Goal: Information Seeking & Learning: Learn about a topic

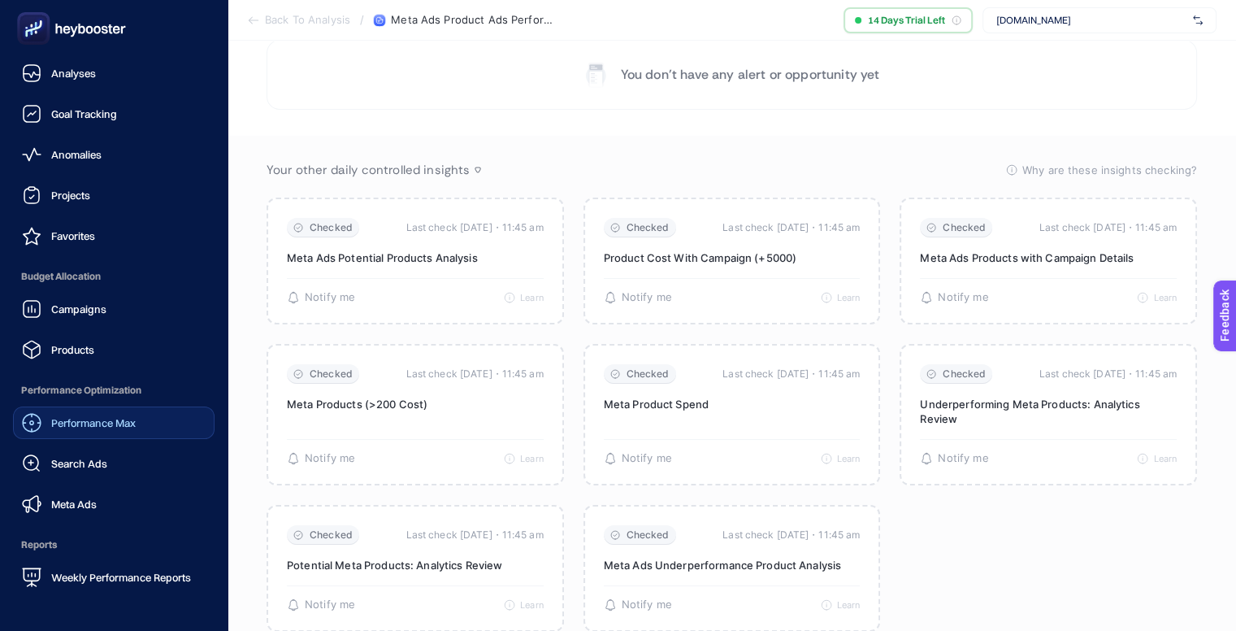
click at [72, 425] on span "Performance Max" at bounding box center [93, 422] width 85 height 13
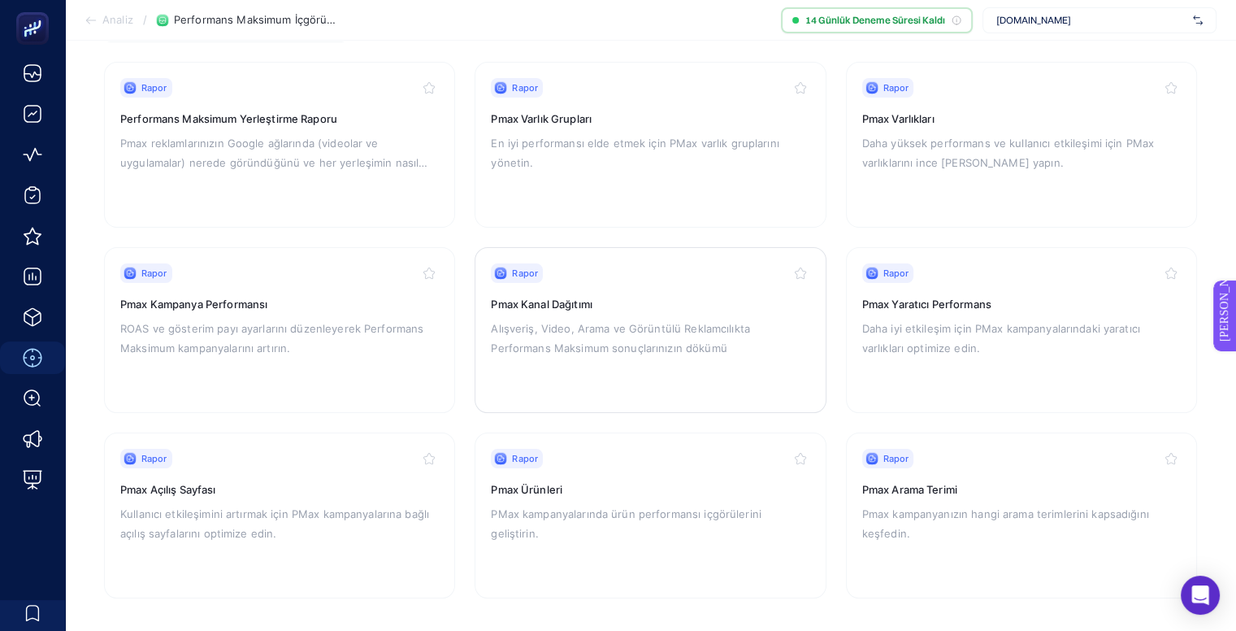
scroll to position [169, 0]
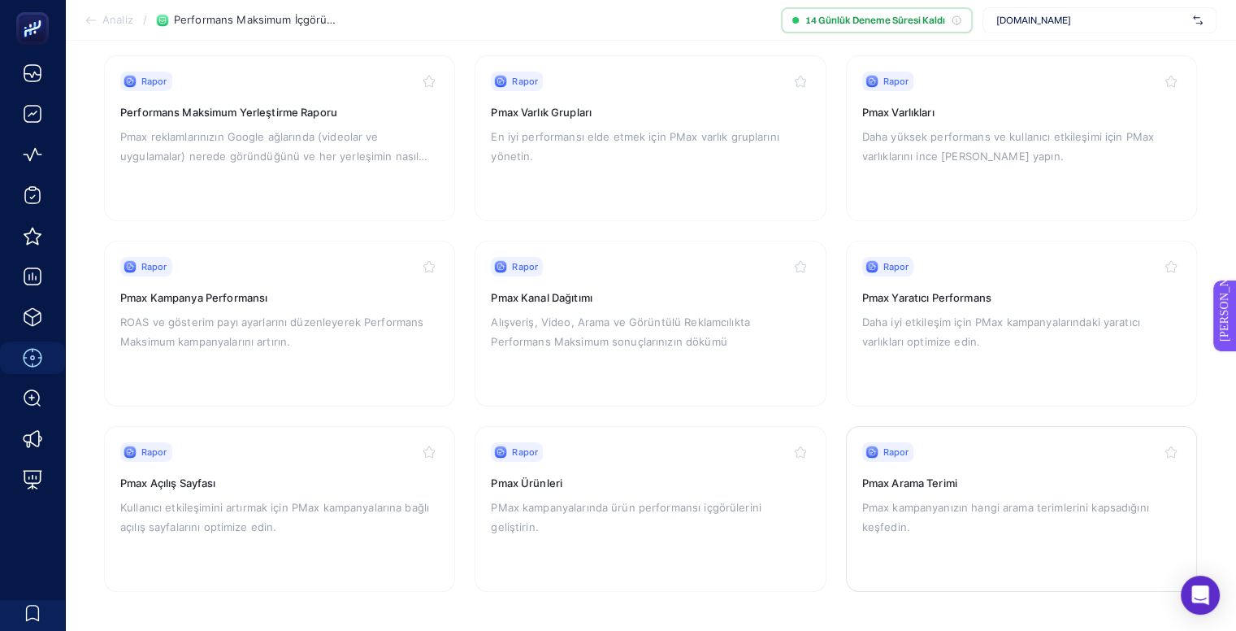
click at [948, 508] on font "Pmax kampanyanızın hangi arama terimlerini kapsadığını keşfedin." at bounding box center [1005, 517] width 287 height 33
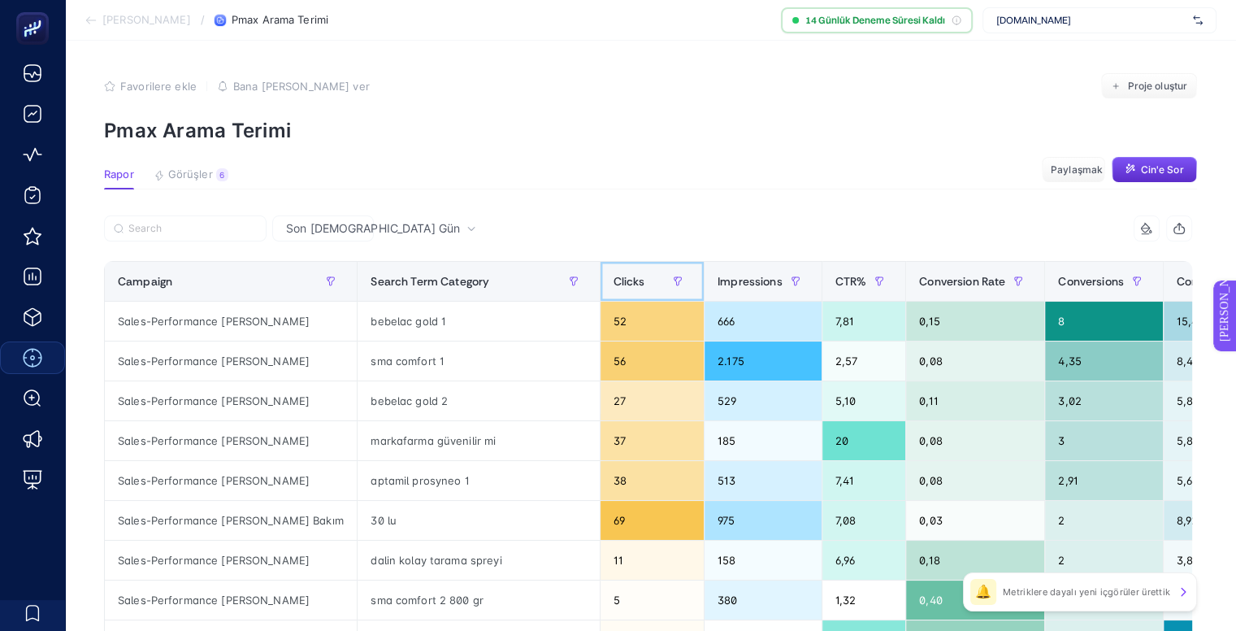
click at [618, 271] on div "Clicks" at bounding box center [652, 281] width 77 height 26
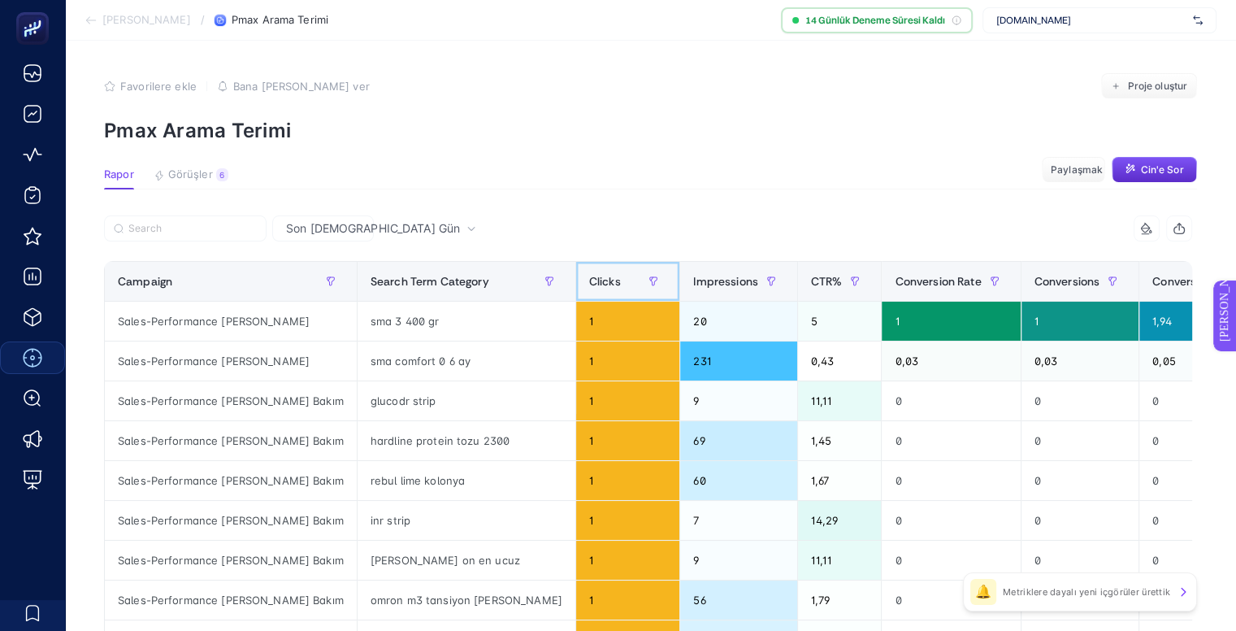
click at [589, 268] on div "Clicks" at bounding box center [627, 281] width 77 height 26
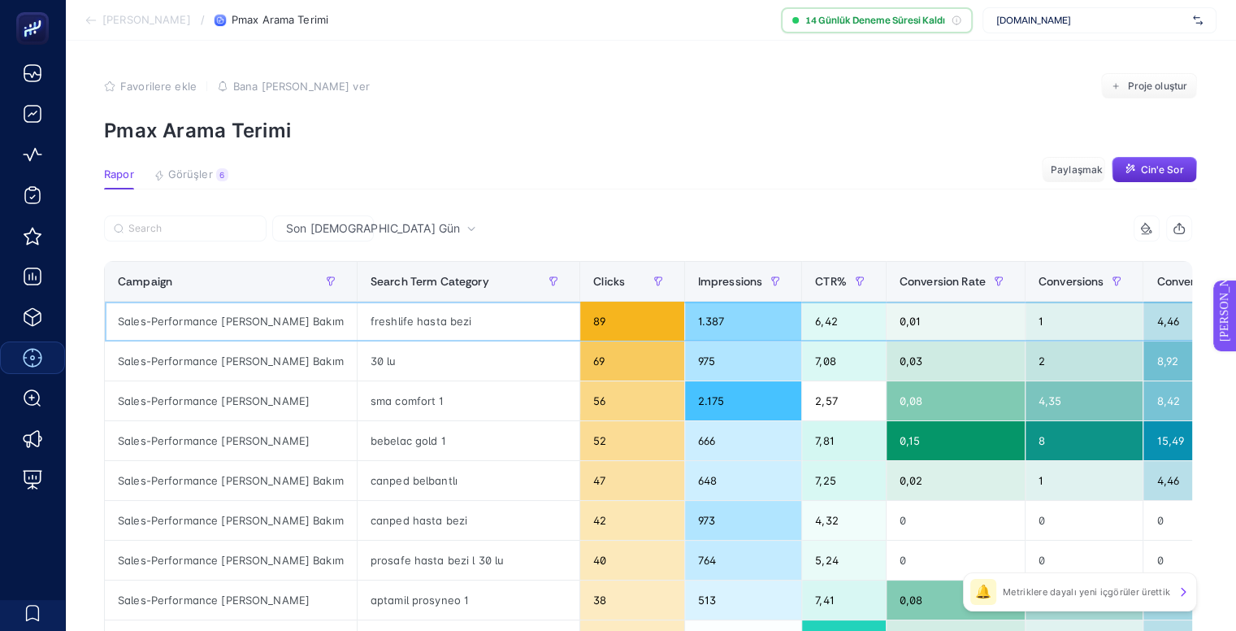
click at [359, 322] on div "freshlife hasta bezi" at bounding box center [469, 320] width 222 height 39
drag, startPoint x: 359, startPoint y: 322, endPoint x: 435, endPoint y: 318, distance: 75.7
click at [434, 319] on div "freshlife hasta bezi" at bounding box center [469, 320] width 222 height 39
